Goal: Task Accomplishment & Management: Complete application form

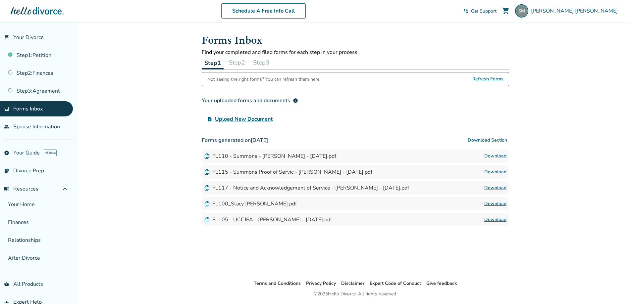
click at [33, 12] on div at bounding box center [37, 10] width 53 height 13
click at [19, 13] on div at bounding box center [37, 10] width 53 height 13
click at [588, 8] on span "Stacy Morales" at bounding box center [575, 10] width 89 height 7
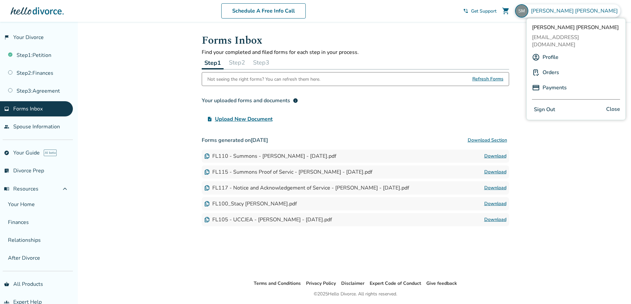
click at [548, 51] on link "Profile" at bounding box center [550, 57] width 16 height 13
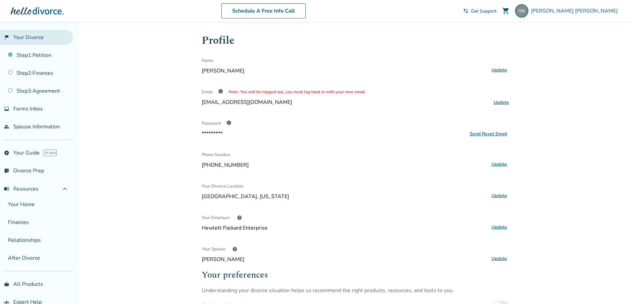
click at [30, 37] on link "flag_2 Your Divorce" at bounding box center [36, 37] width 73 height 15
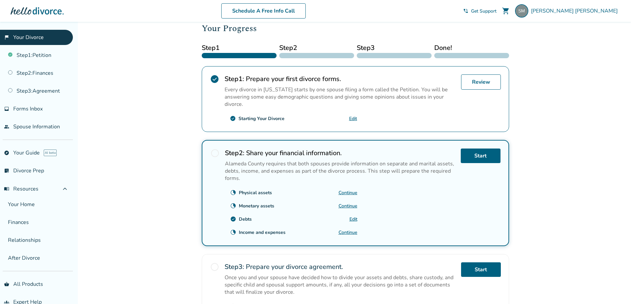
scroll to position [99, 0]
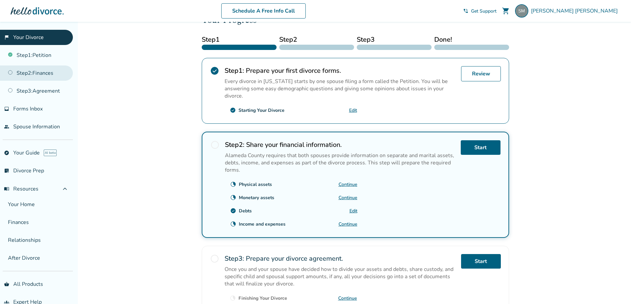
click at [50, 69] on link "Step 2 : Finances" at bounding box center [36, 73] width 73 height 15
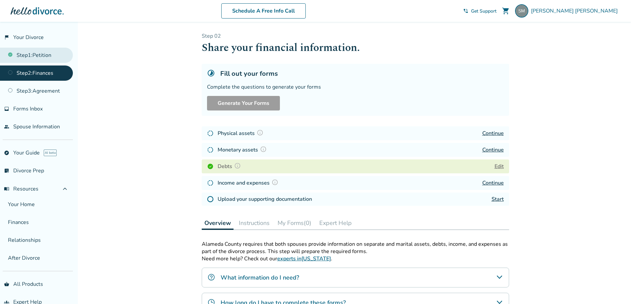
click at [34, 56] on link "Step 1 : Petition" at bounding box center [36, 55] width 73 height 15
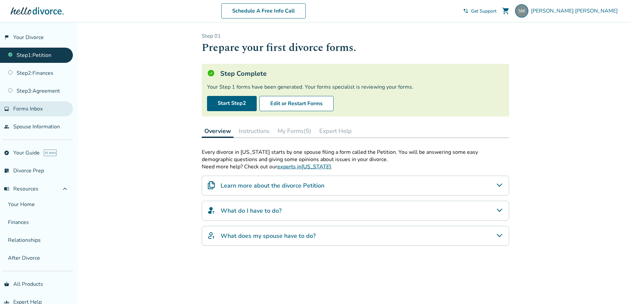
click at [30, 108] on span "Forms Inbox" at bounding box center [27, 108] width 29 height 7
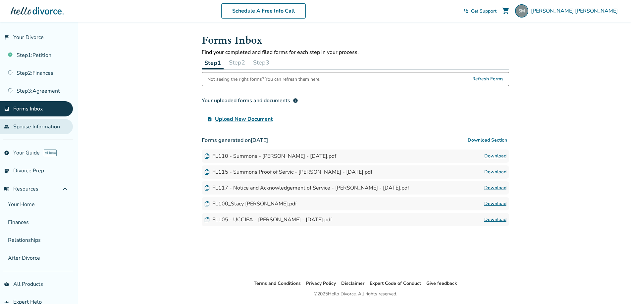
click at [31, 126] on link "people Spouse Information" at bounding box center [36, 126] width 73 height 15
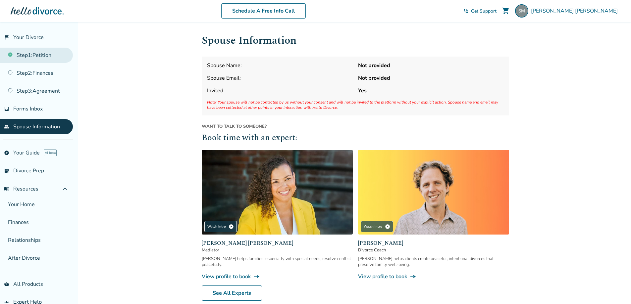
click at [25, 55] on link "Step 1 : Petition" at bounding box center [36, 55] width 73 height 15
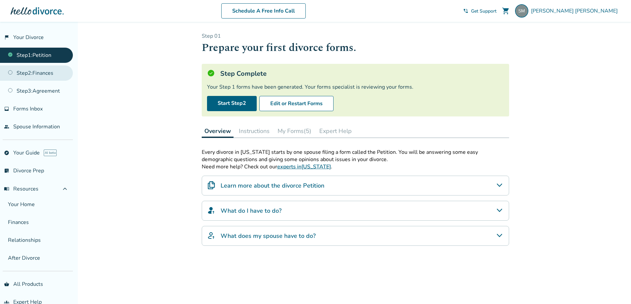
click at [43, 74] on link "Step 2 : Finances" at bounding box center [36, 73] width 73 height 15
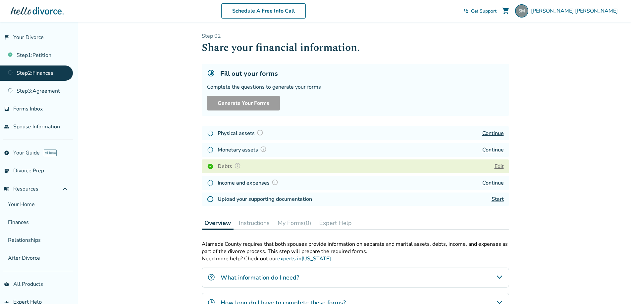
click at [499, 168] on button "Edit" at bounding box center [498, 167] width 9 height 8
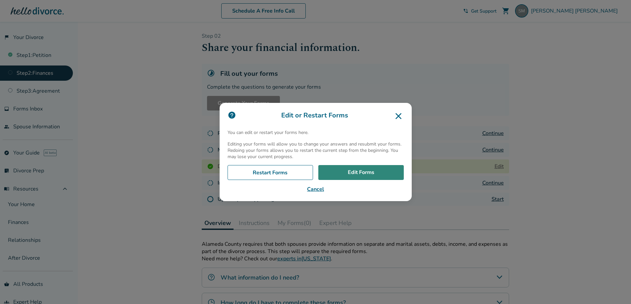
click at [363, 170] on link "Edit Forms" at bounding box center [360, 172] width 85 height 15
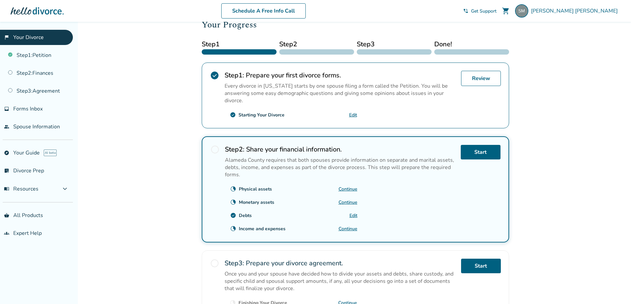
scroll to position [132, 0]
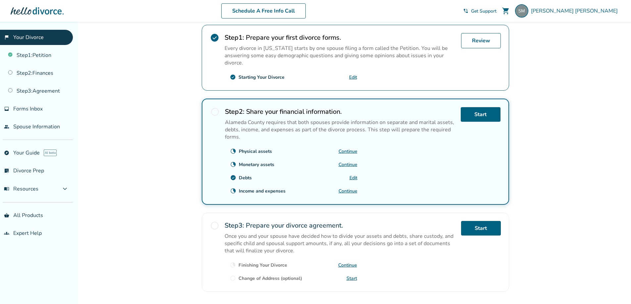
click at [351, 177] on link "Edit" at bounding box center [353, 178] width 8 height 6
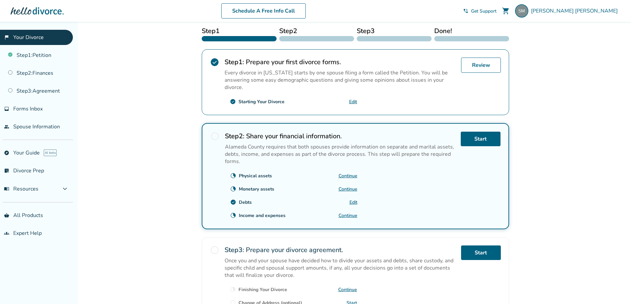
scroll to position [132, 0]
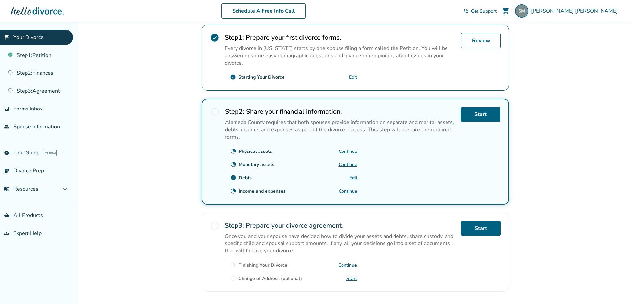
click at [351, 179] on link "Edit" at bounding box center [353, 178] width 8 height 6
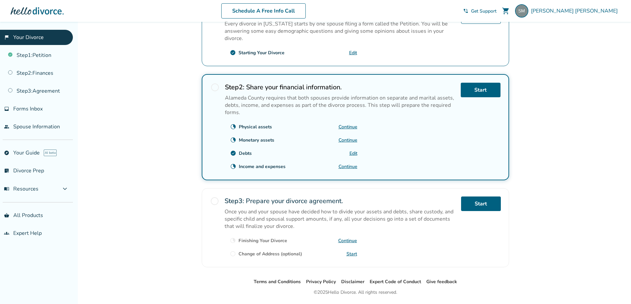
scroll to position [166, 0]
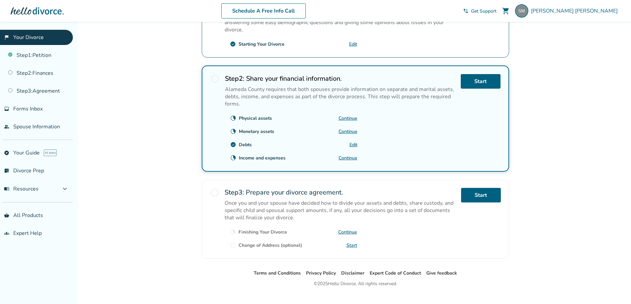
click at [343, 158] on link "Continue" at bounding box center [347, 158] width 19 height 6
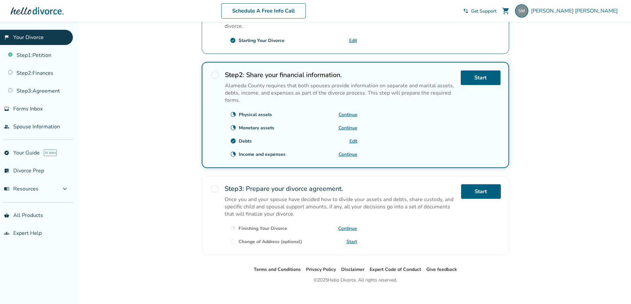
scroll to position [177, 0]
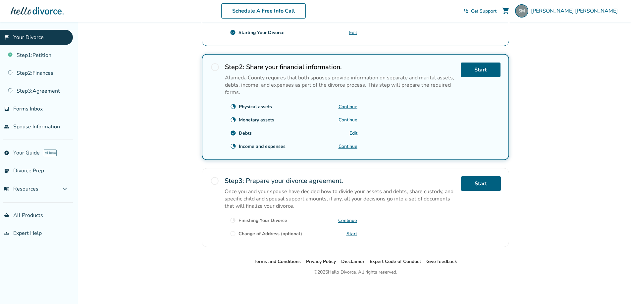
click at [347, 106] on link "Continue" at bounding box center [347, 107] width 19 height 6
